Goal: Task Accomplishment & Management: Use online tool/utility

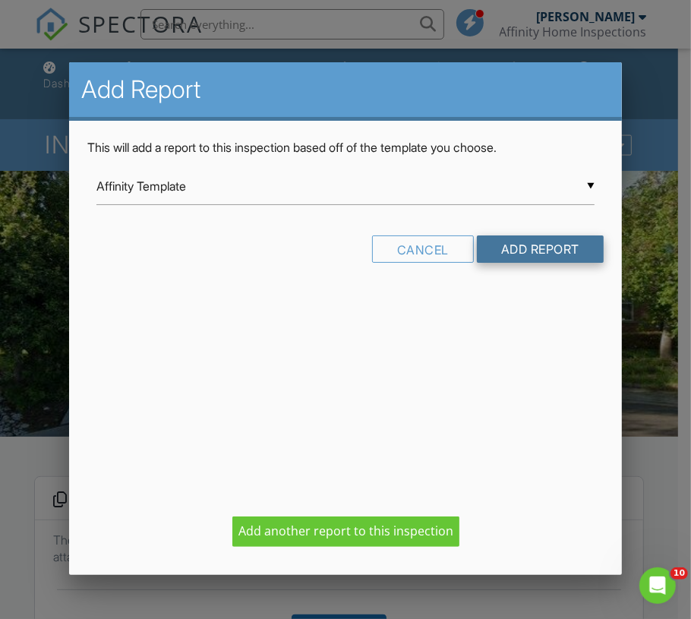
click at [542, 249] on input "Add Report" at bounding box center [540, 248] width 127 height 27
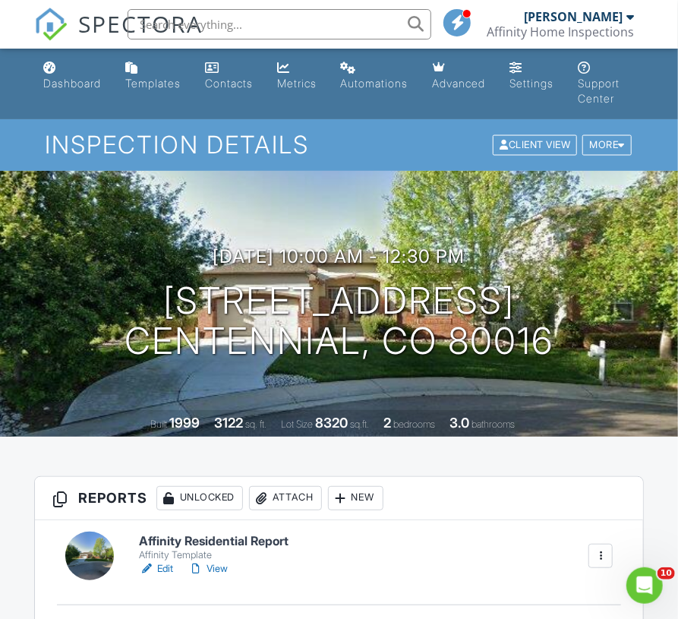
click at [163, 569] on link "Edit" at bounding box center [156, 568] width 34 height 15
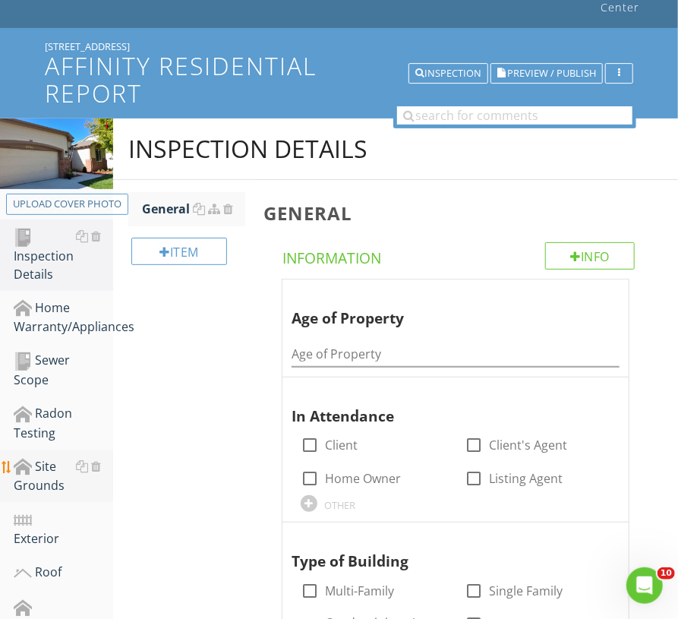
scroll to position [90, 0]
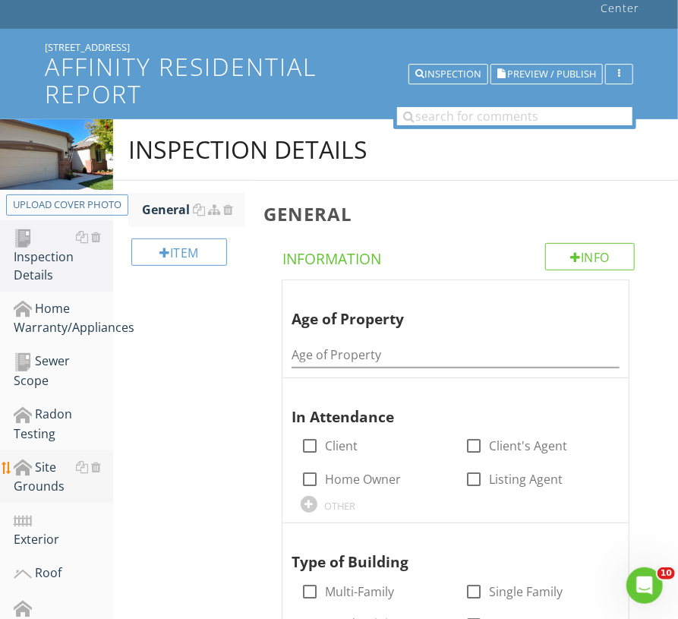
click at [28, 477] on div "Site Grounds" at bounding box center [63, 477] width 99 height 38
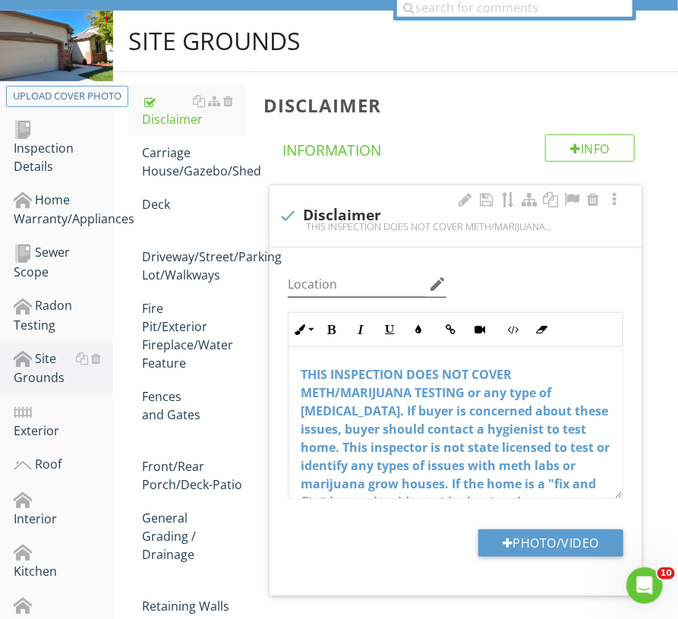
scroll to position [203, 0]
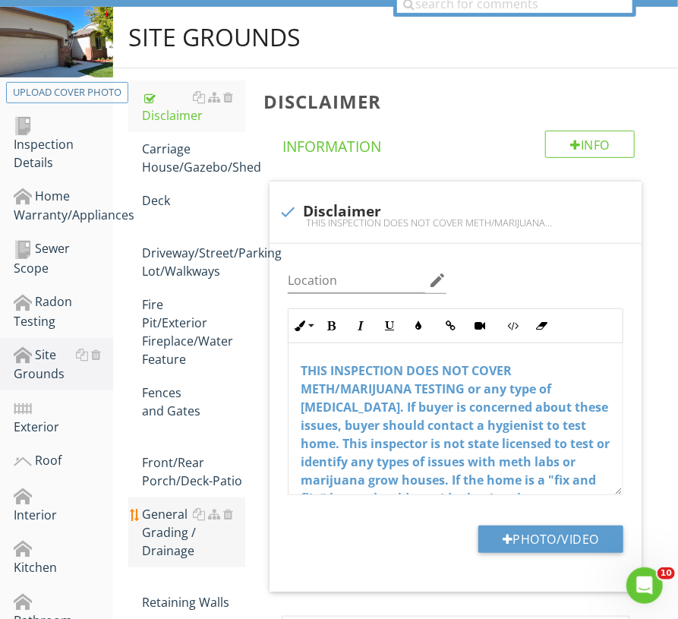
click at [153, 535] on div "General Grading / Drainage" at bounding box center [193, 532] width 103 height 55
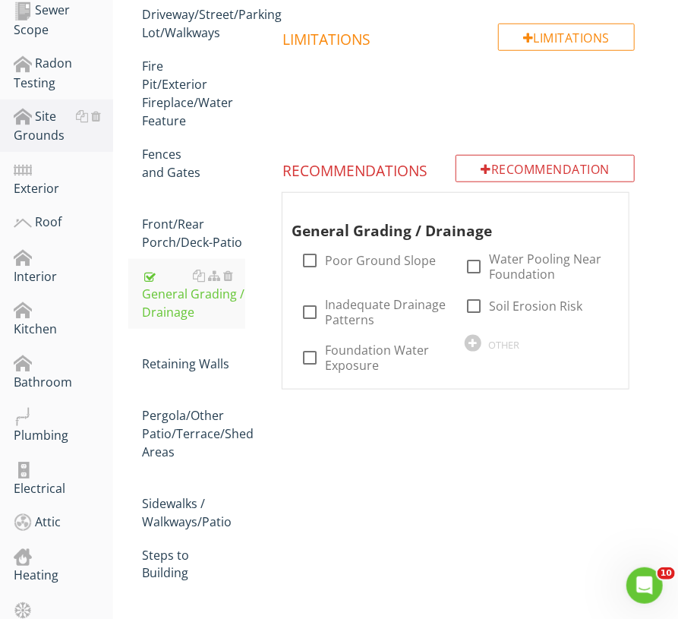
scroll to position [442, 0]
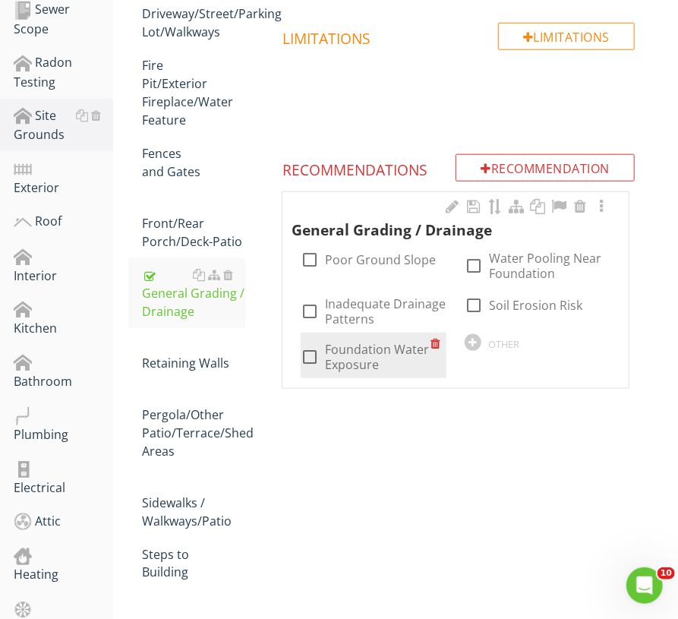
click at [372, 348] on label "Foundation Water Exposure" at bounding box center [378, 357] width 106 height 30
checkbox input "true"
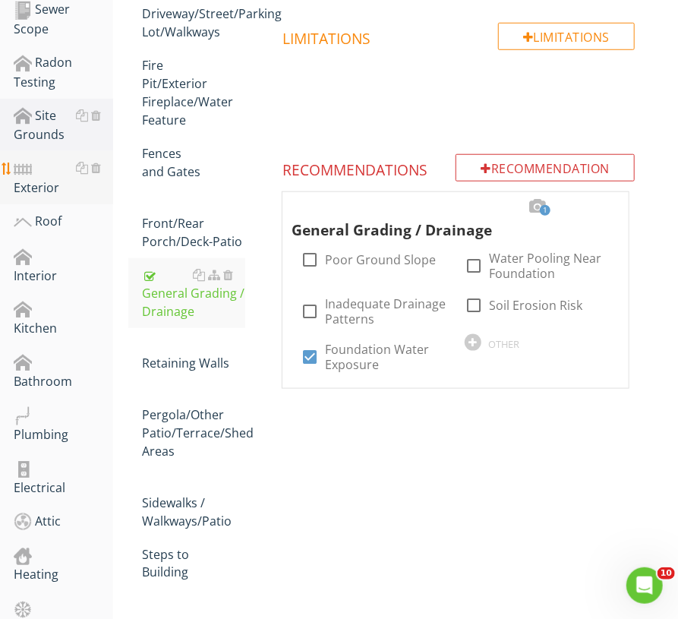
click at [28, 186] on div "Exterior" at bounding box center [63, 178] width 99 height 38
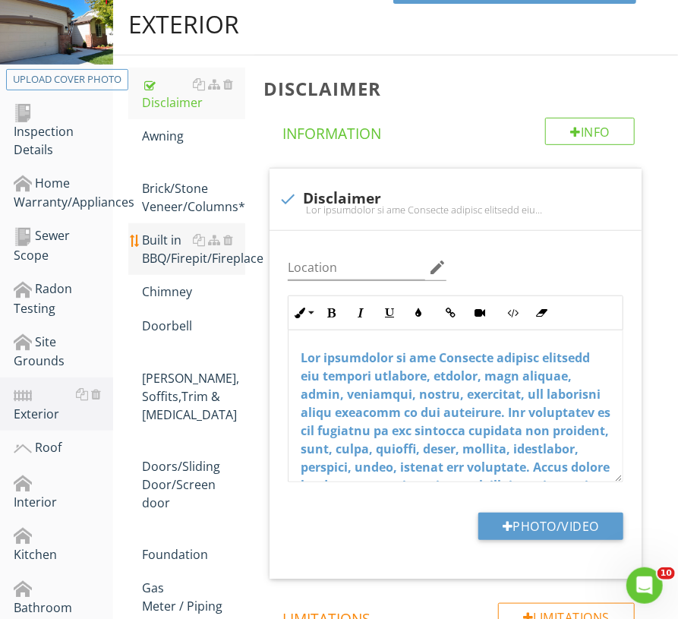
scroll to position [232, 0]
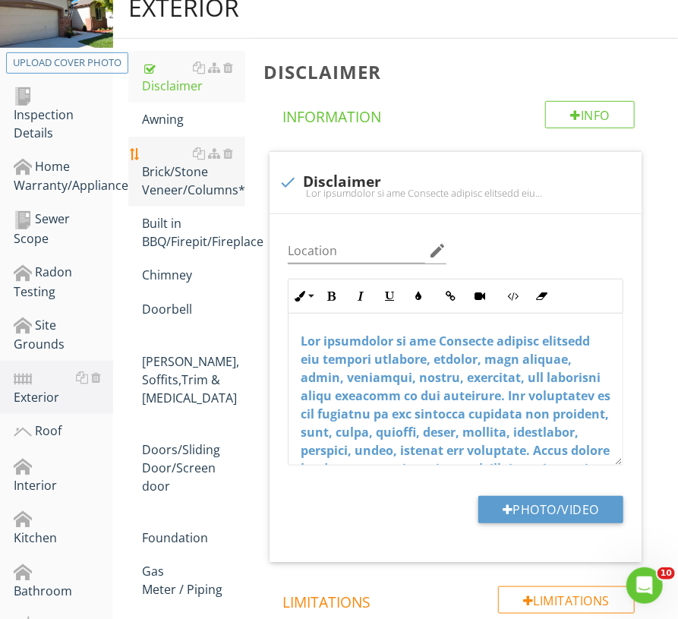
click at [165, 167] on div "Brick/Stone Veneer/Columns*" at bounding box center [193, 171] width 103 height 55
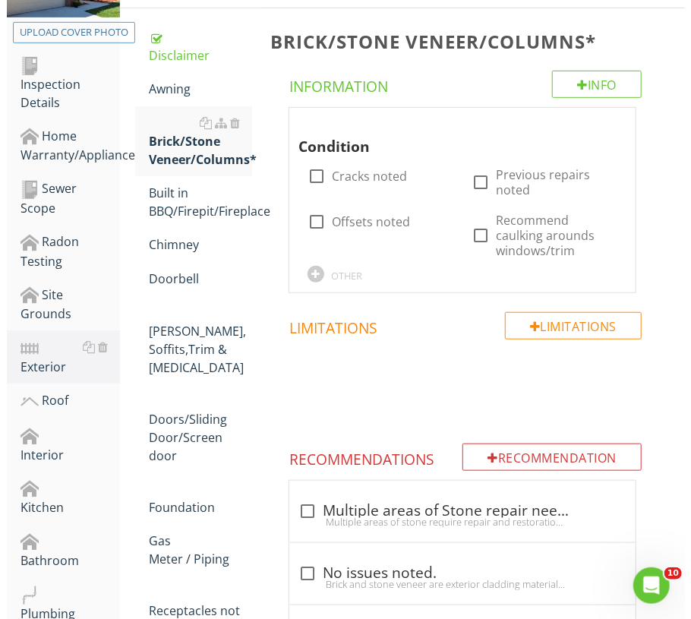
scroll to position [262, 0]
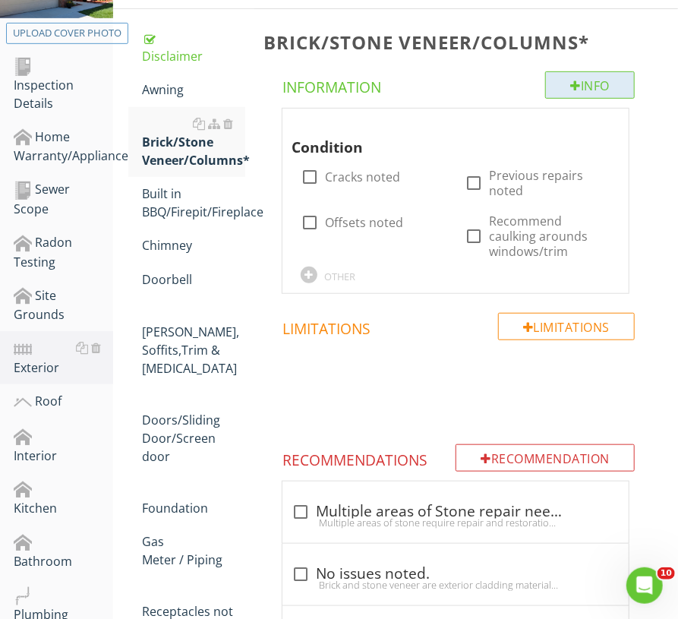
click at [559, 80] on div "Info" at bounding box center [590, 84] width 90 height 27
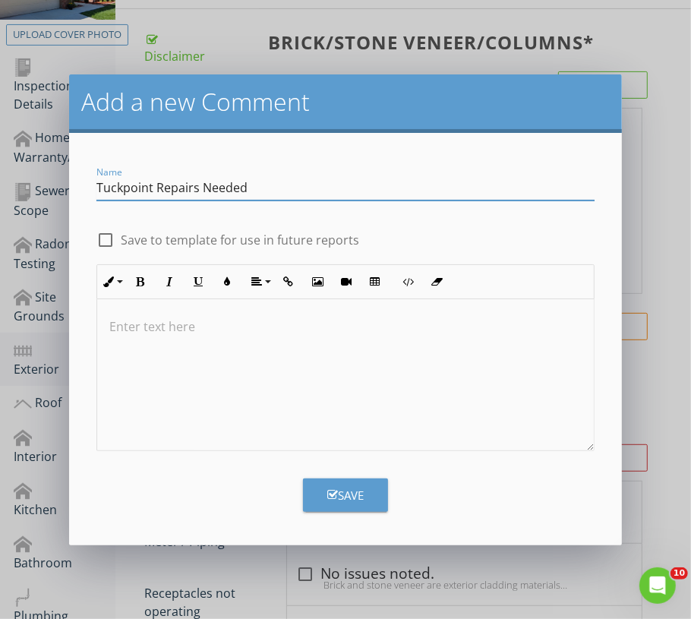
type input "Tuckpoint Repairs Needed"
click at [352, 242] on label "Save to template for use in future reports" at bounding box center [240, 239] width 238 height 15
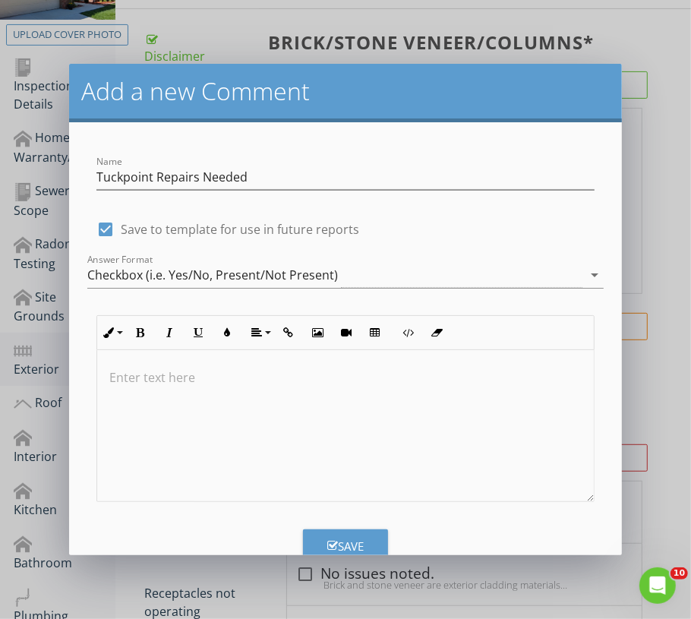
checkbox input "true"
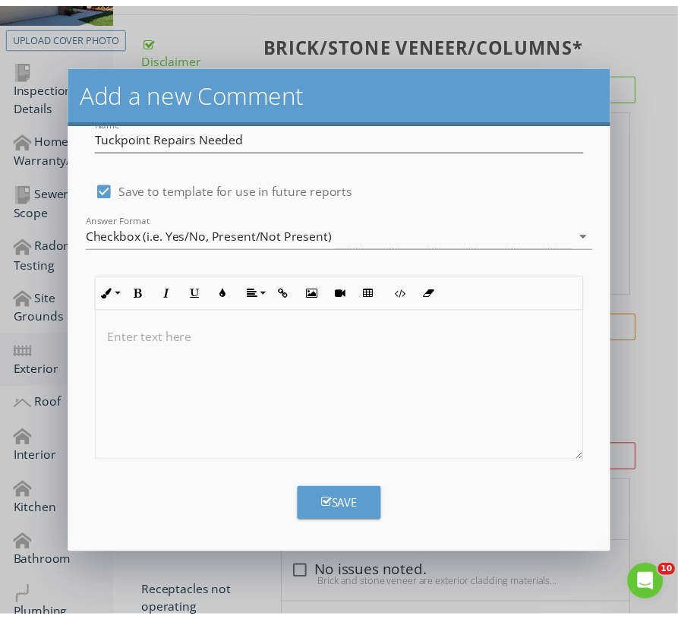
scroll to position [29, 0]
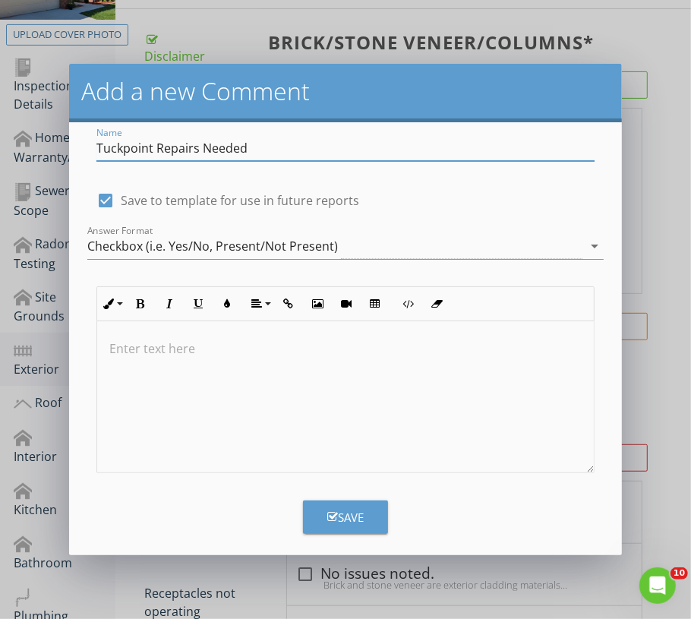
drag, startPoint x: 341, startPoint y: 144, endPoint x: 2, endPoint y: 153, distance: 338.7
click at [2, 153] on div "Add a new Comment Name Tuckpoint Repairs Needed check_box Save to template for …" at bounding box center [345, 309] width 691 height 619
click at [658, 356] on div "Add a new Comment Name Tuckpoint Repairs Needed check_box Save to template for …" at bounding box center [345, 309] width 691 height 619
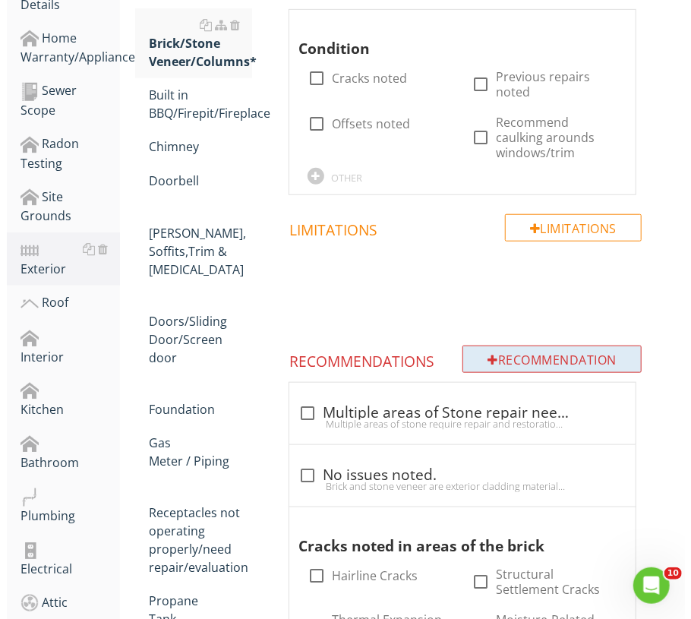
scroll to position [363, 0]
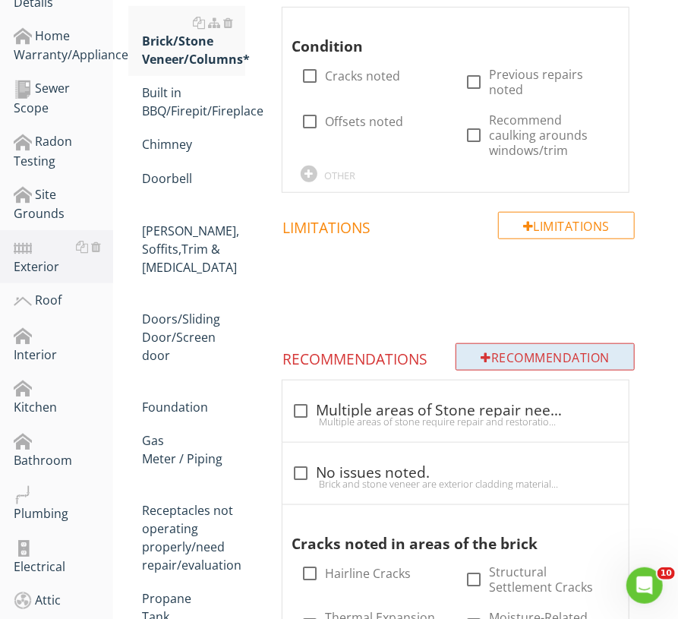
click at [583, 351] on div "Recommendation" at bounding box center [544, 356] width 179 height 27
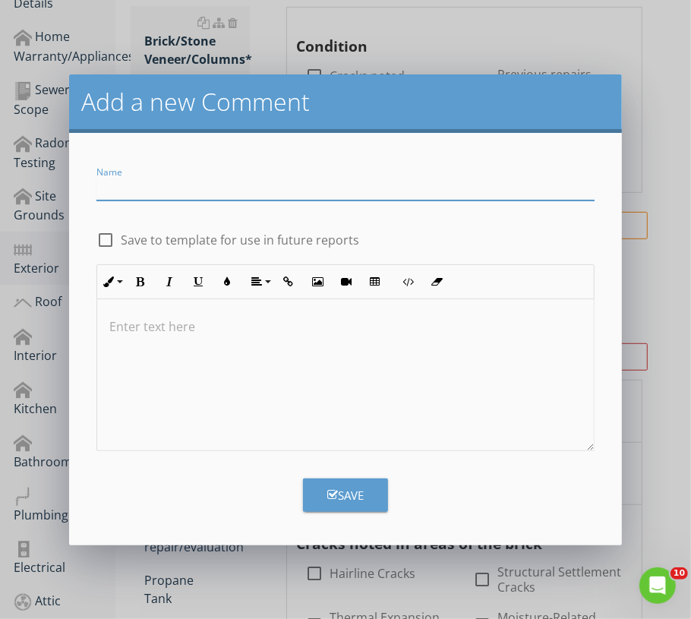
paste input "Tuckpoint Repairs Needed"
type input "Tuckpoint Repairs Needed"
click at [269, 234] on label "Save to template for use in future reports" at bounding box center [240, 239] width 238 height 15
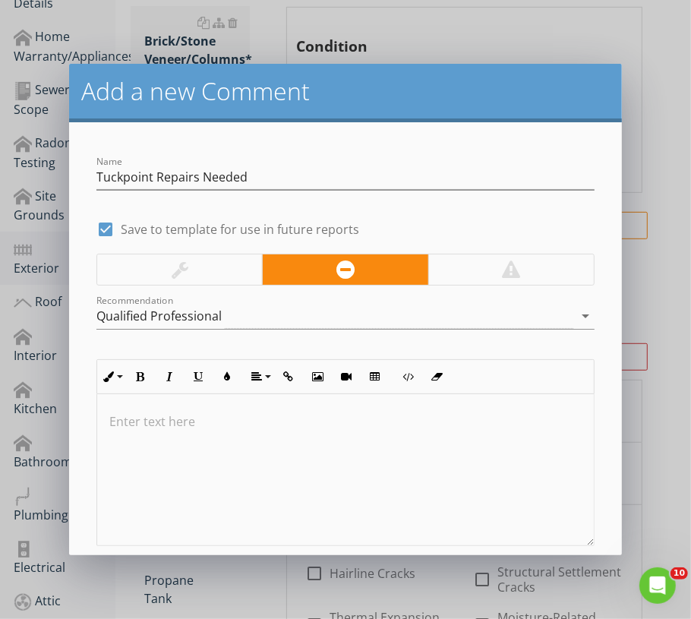
click at [215, 279] on div at bounding box center [179, 269] width 165 height 30
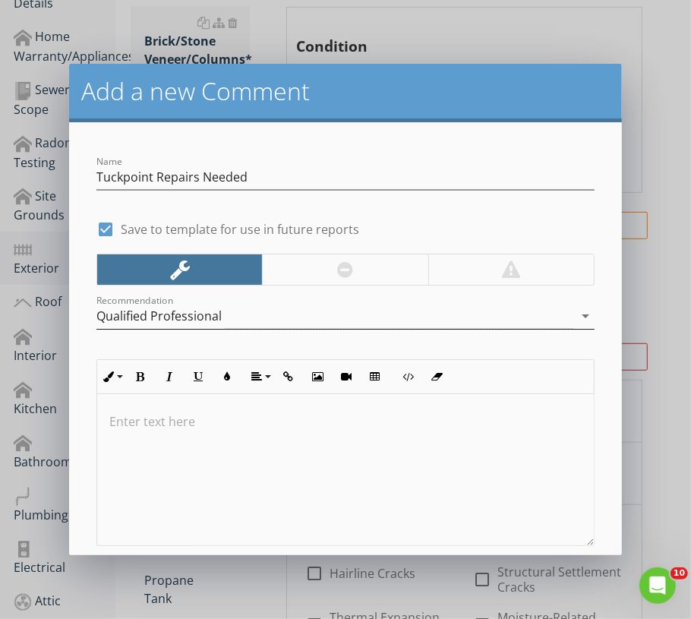
click at [226, 309] on div "Qualified Professional" at bounding box center [334, 316] width 477 height 25
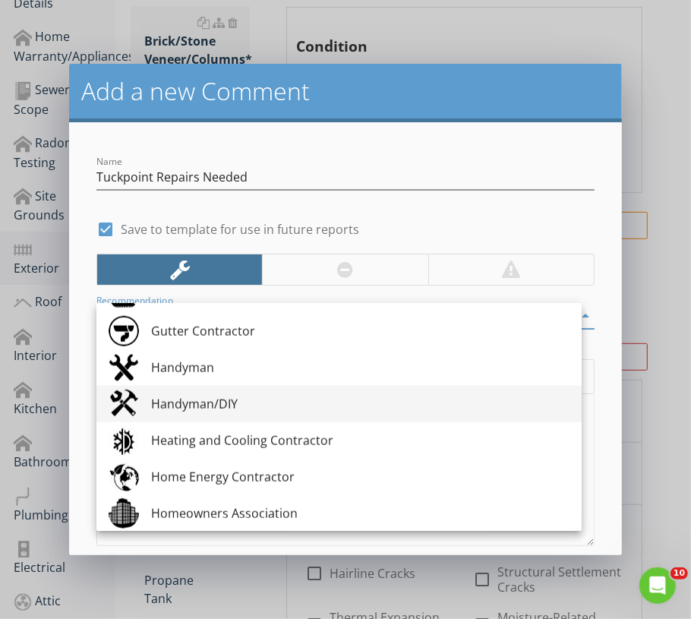
scroll to position [1291, 0]
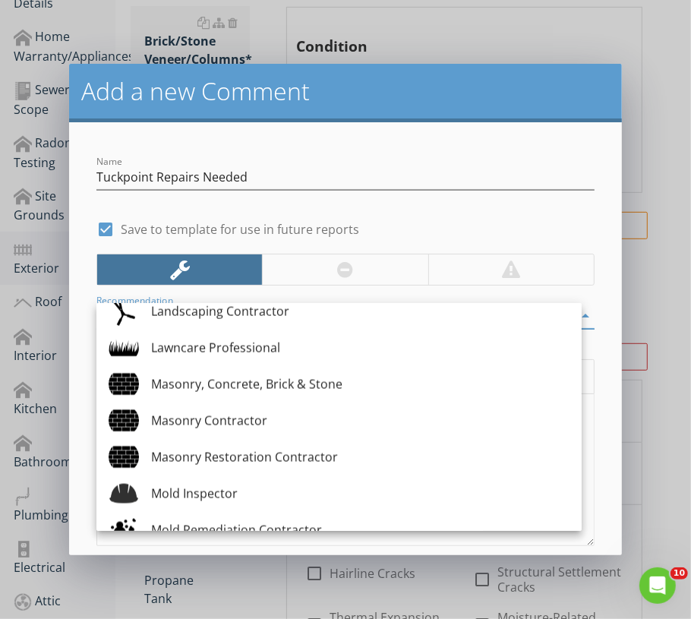
click at [244, 414] on div "Masonry Contractor" at bounding box center [360, 420] width 418 height 18
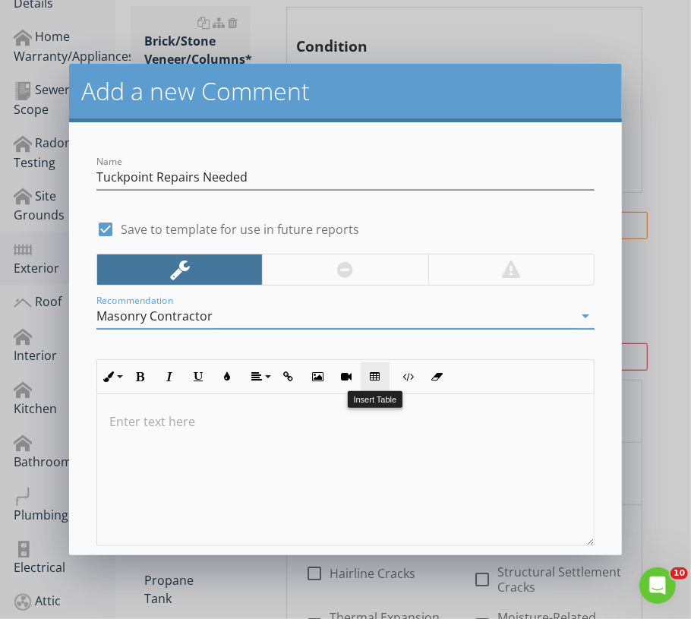
scroll to position [84, 0]
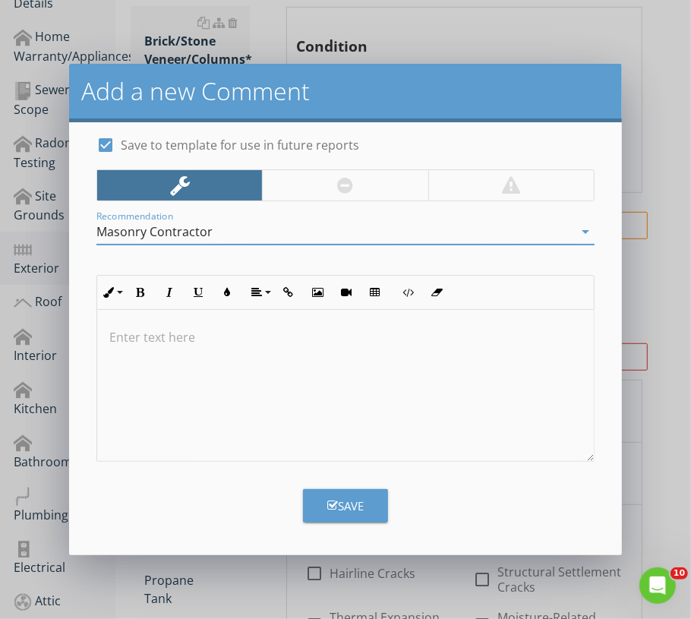
click at [351, 505] on div "Save" at bounding box center [345, 505] width 36 height 17
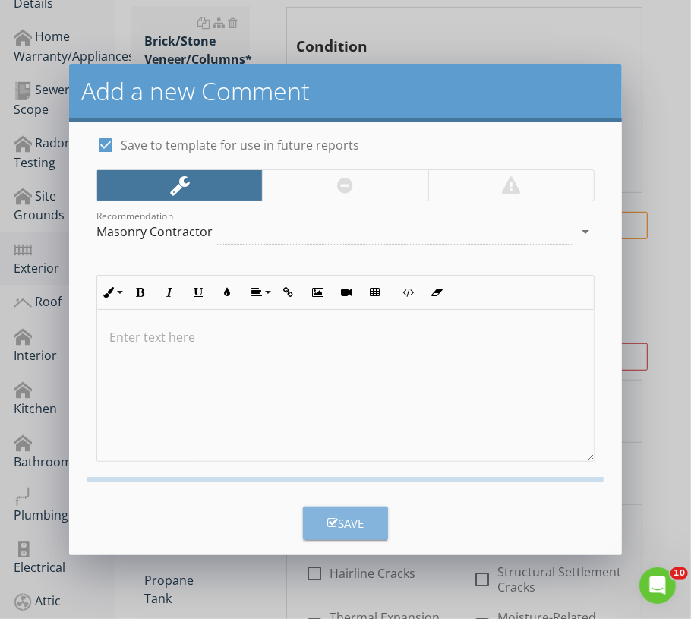
checkbox input "false"
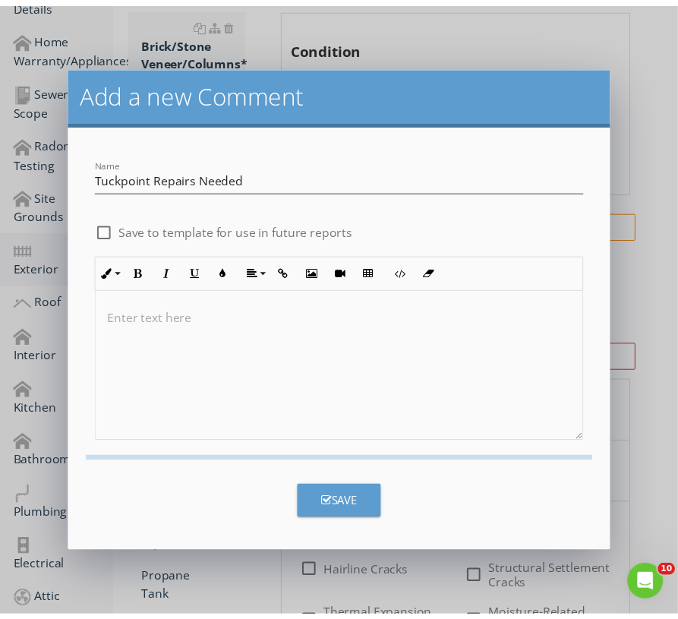
scroll to position [0, 0]
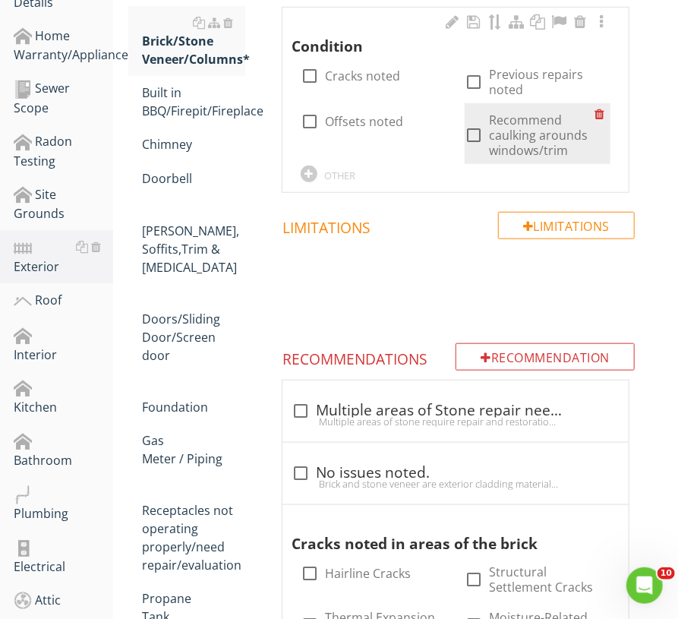
click at [484, 137] on div at bounding box center [474, 135] width 26 height 26
checkbox input "true"
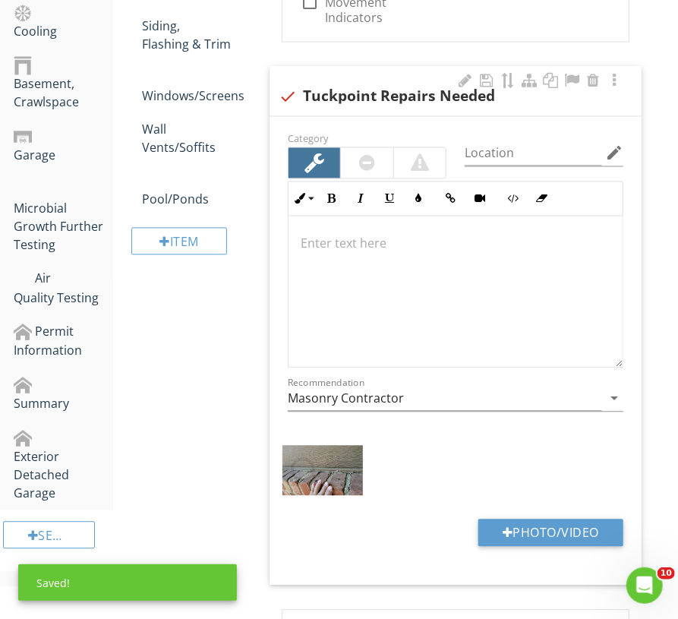
scroll to position [905, 0]
